Goal: Information Seeking & Learning: Learn about a topic

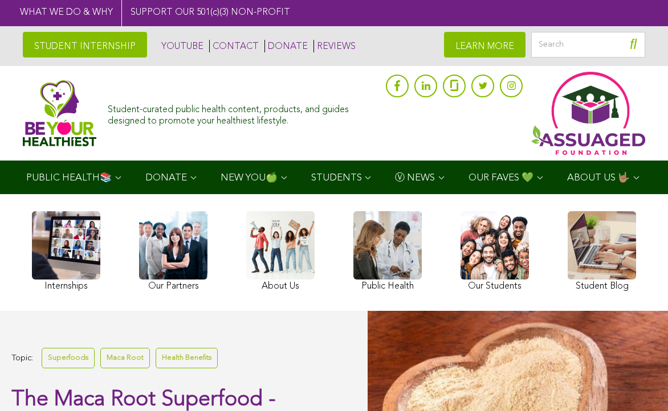
click at [508, 268] on link at bounding box center [494, 252] width 68 height 83
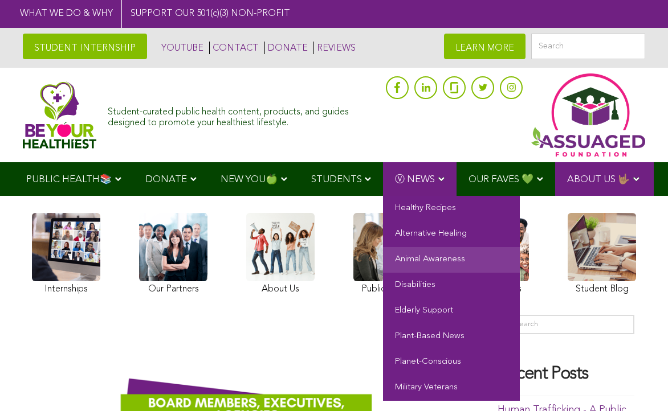
click at [405, 269] on link "Animal Awareness" at bounding box center [451, 260] width 137 height 26
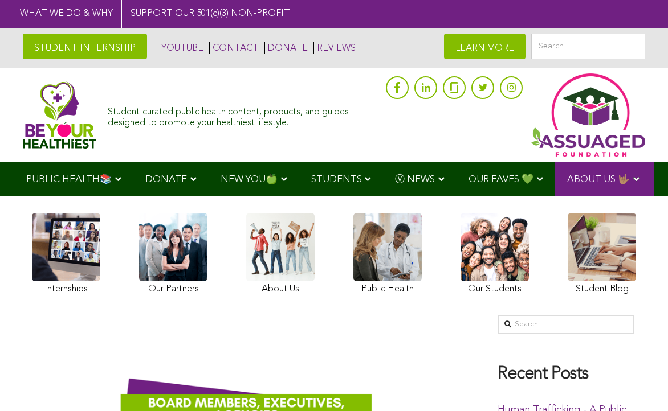
click at [362, 263] on link at bounding box center [387, 255] width 68 height 85
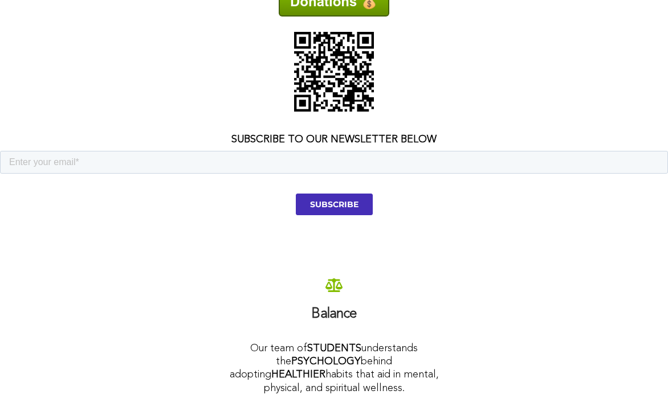
scroll to position [1367, 0]
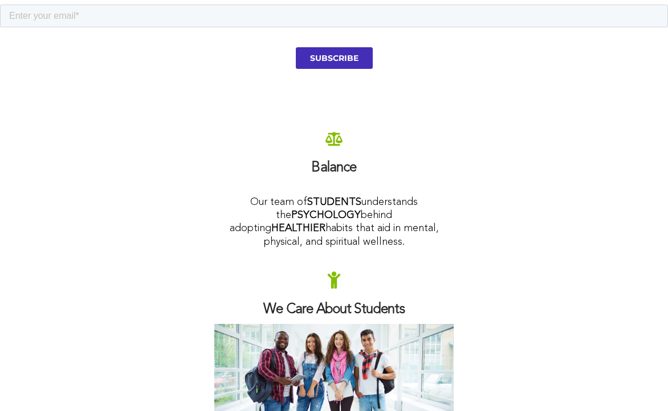
click at [330, 52] on input "SUBSCRIBE" at bounding box center [334, 58] width 77 height 22
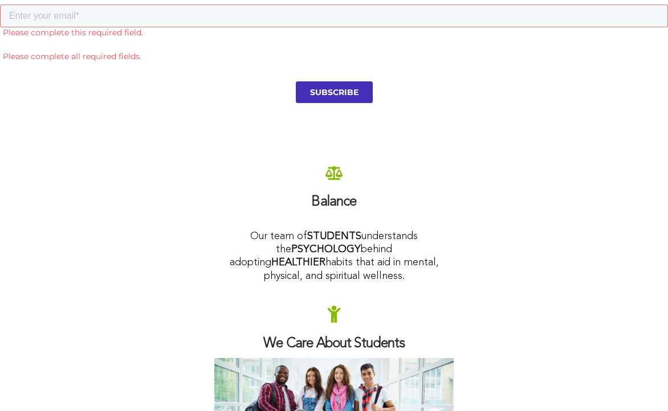
click at [332, 89] on input "SUBSCRIBE" at bounding box center [334, 92] width 77 height 22
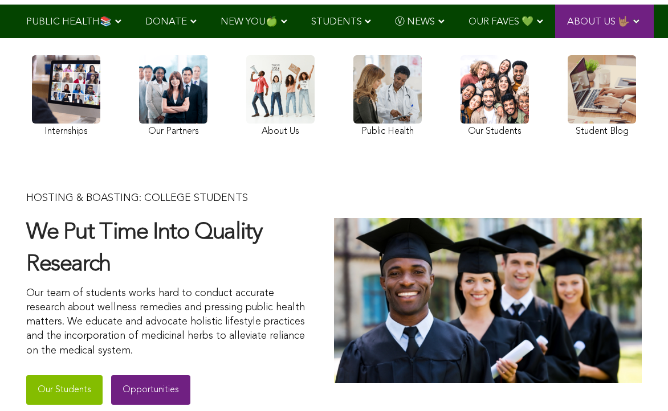
scroll to position [19, 0]
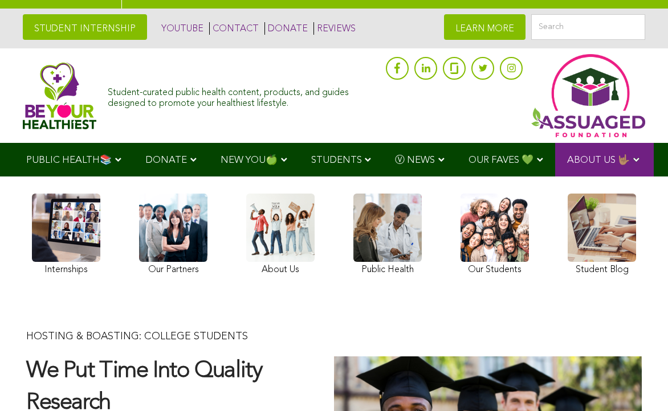
click at [608, 242] on link at bounding box center [601, 236] width 68 height 85
click at [584, 231] on link at bounding box center [601, 236] width 68 height 85
click at [585, 231] on link at bounding box center [601, 236] width 68 height 85
